Goal: Check status

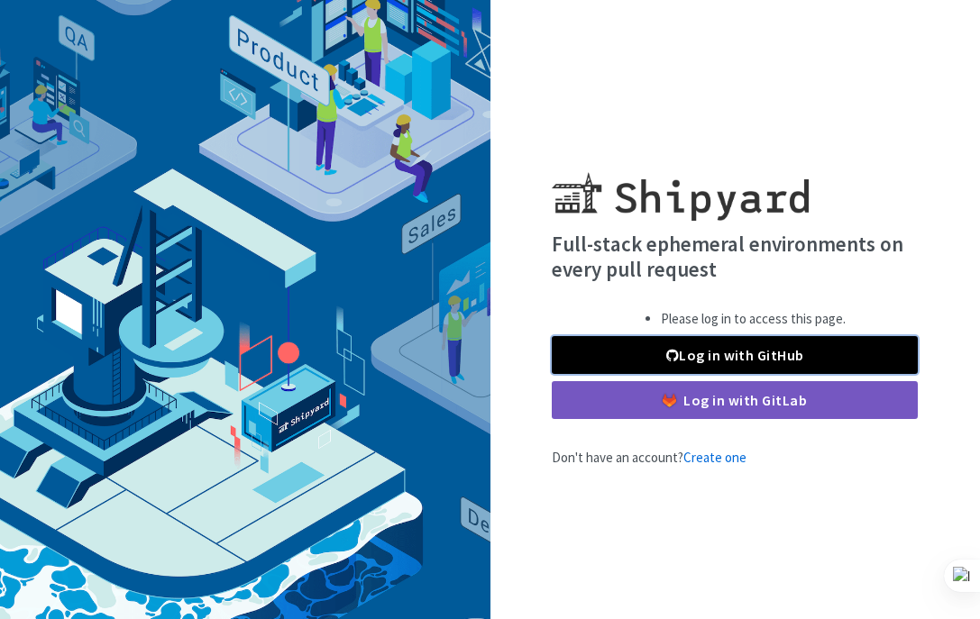
click at [630, 363] on link "Log in with GitHub" at bounding box center [735, 355] width 366 height 38
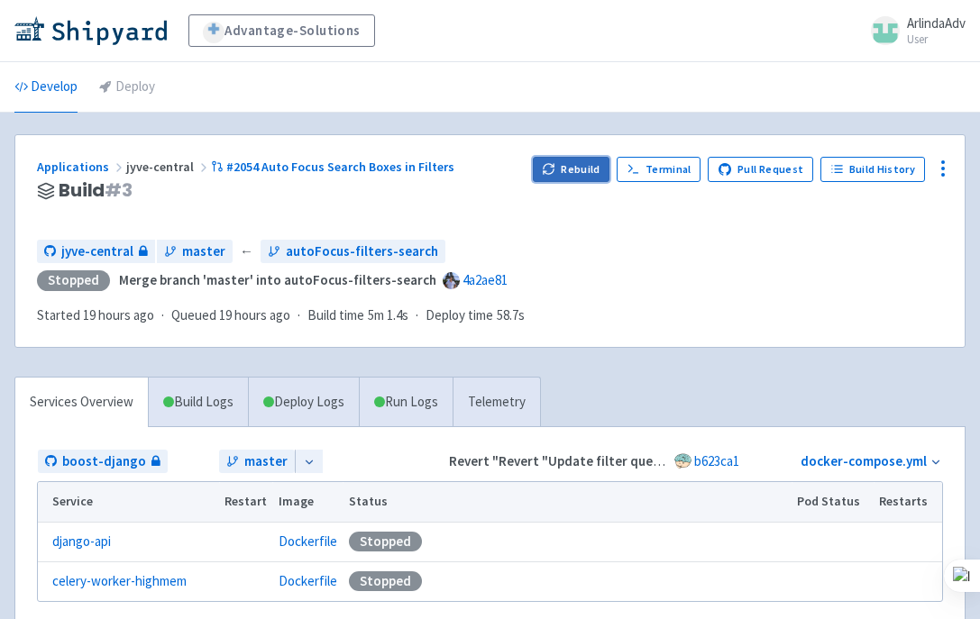
click at [567, 162] on button "Rebuild" at bounding box center [572, 169] width 78 height 25
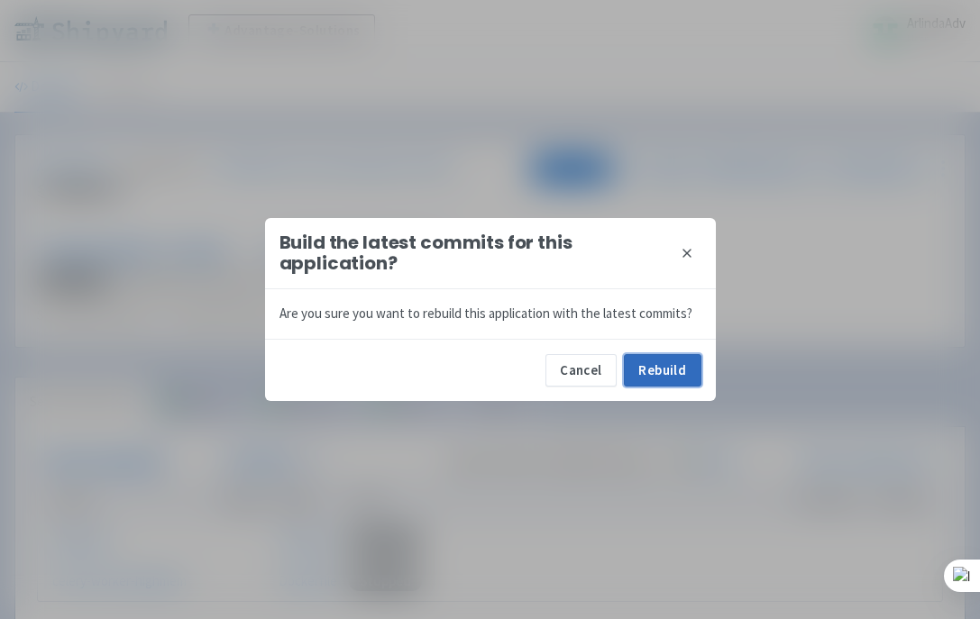
click at [656, 364] on button "Rebuild" at bounding box center [663, 370] width 78 height 32
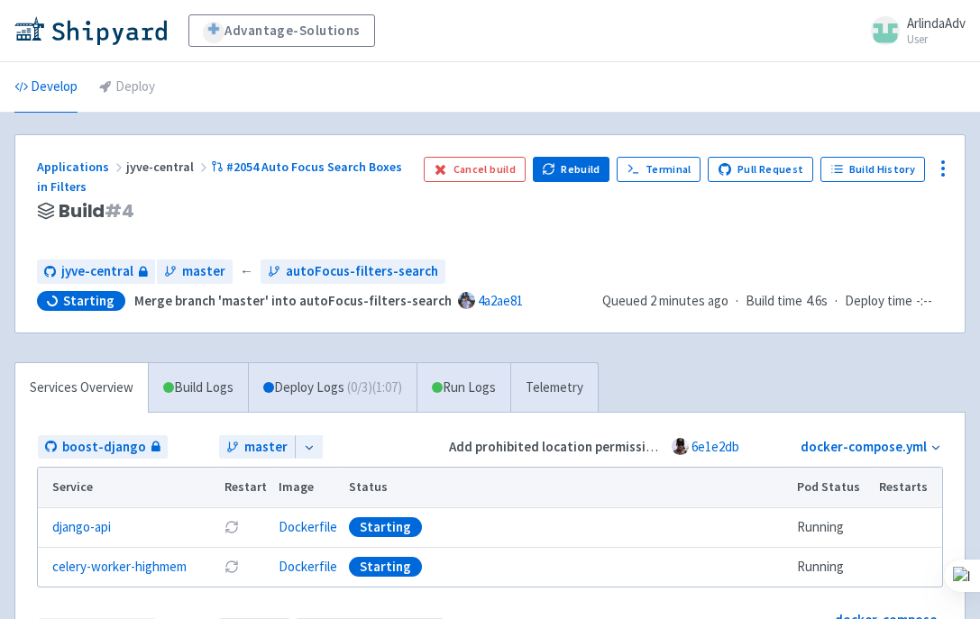
click at [644, 254] on div "Applications jyve-central #2054 Auto Focus Search Boxes in Filters Build # 4 Ca…" at bounding box center [489, 234] width 949 height 198
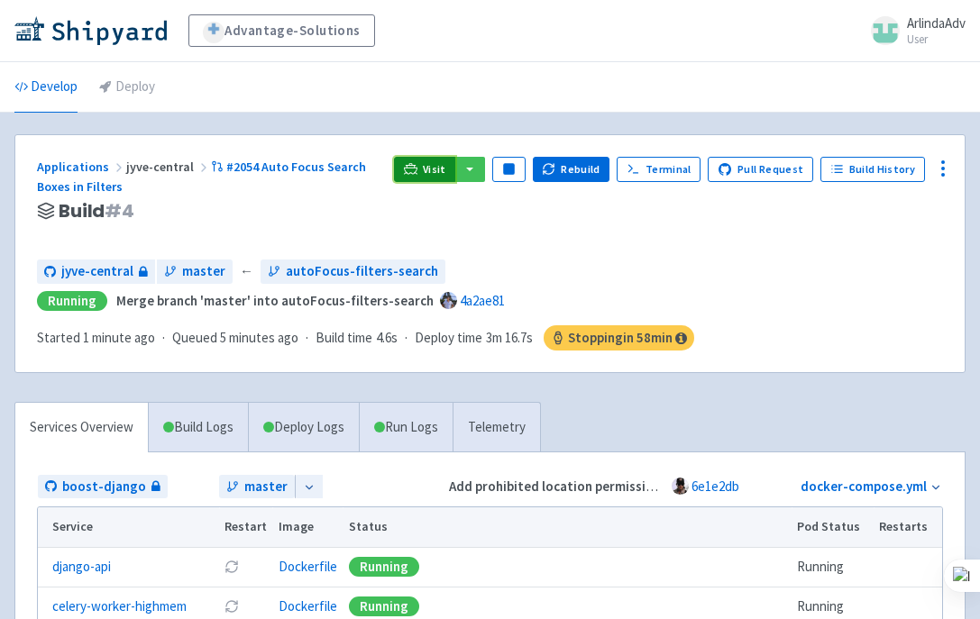
click at [432, 177] on link "Visit" at bounding box center [424, 169] width 61 height 25
